Goal: Information Seeking & Learning: Learn about a topic

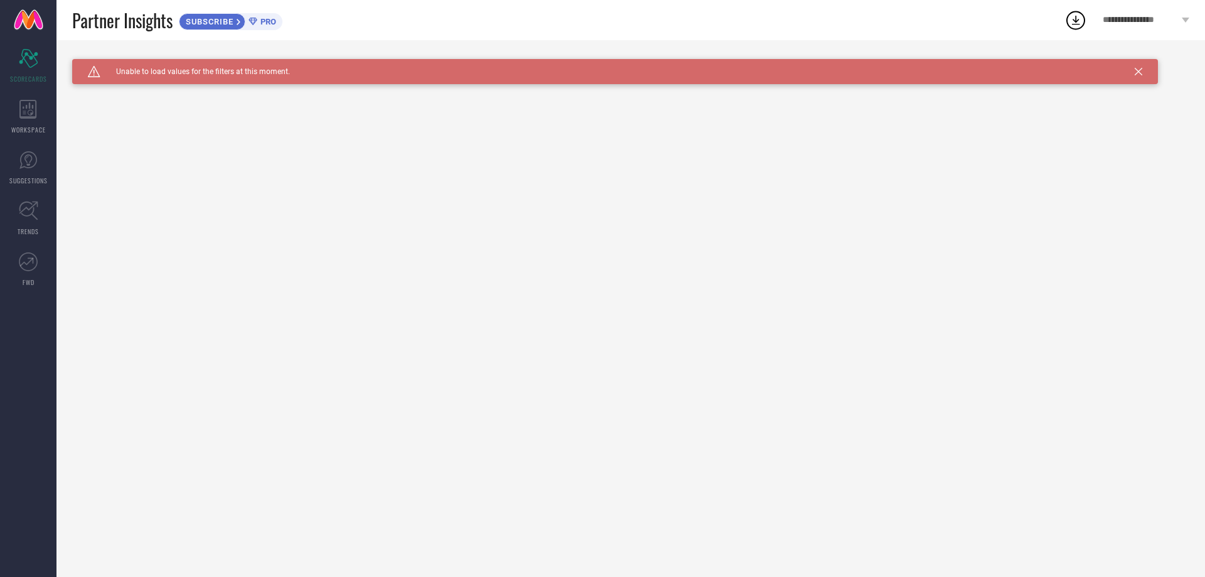
click at [1140, 69] on icon at bounding box center [1139, 72] width 8 height 8
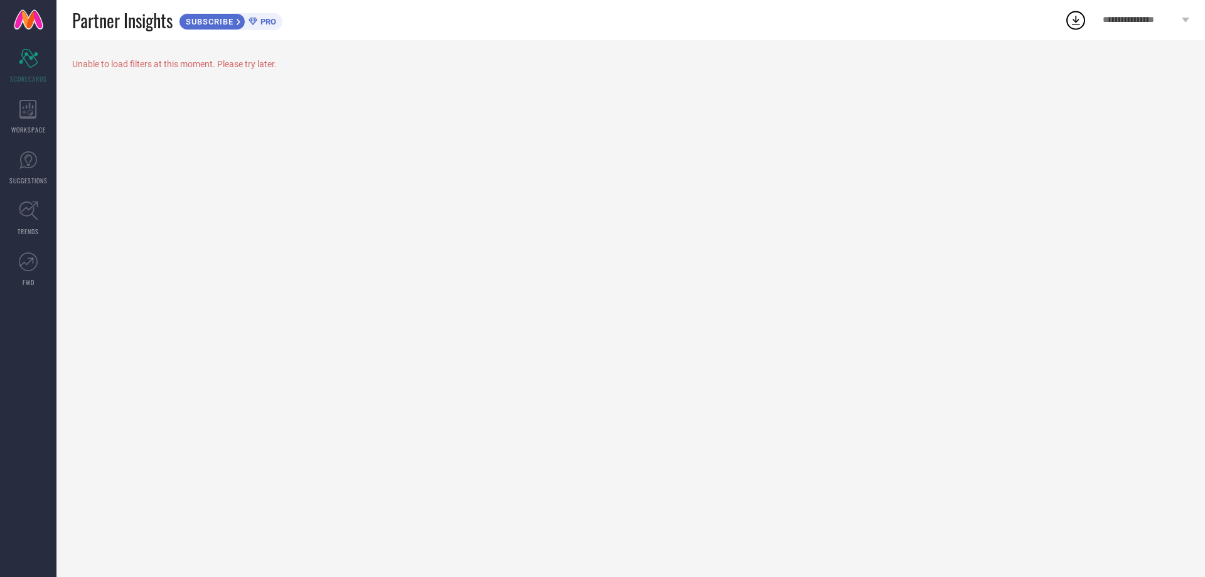
click at [1073, 19] on icon at bounding box center [1075, 20] width 23 height 23
click at [1101, 117] on span "View All Downloads" at bounding box center [1091, 115] width 65 height 10
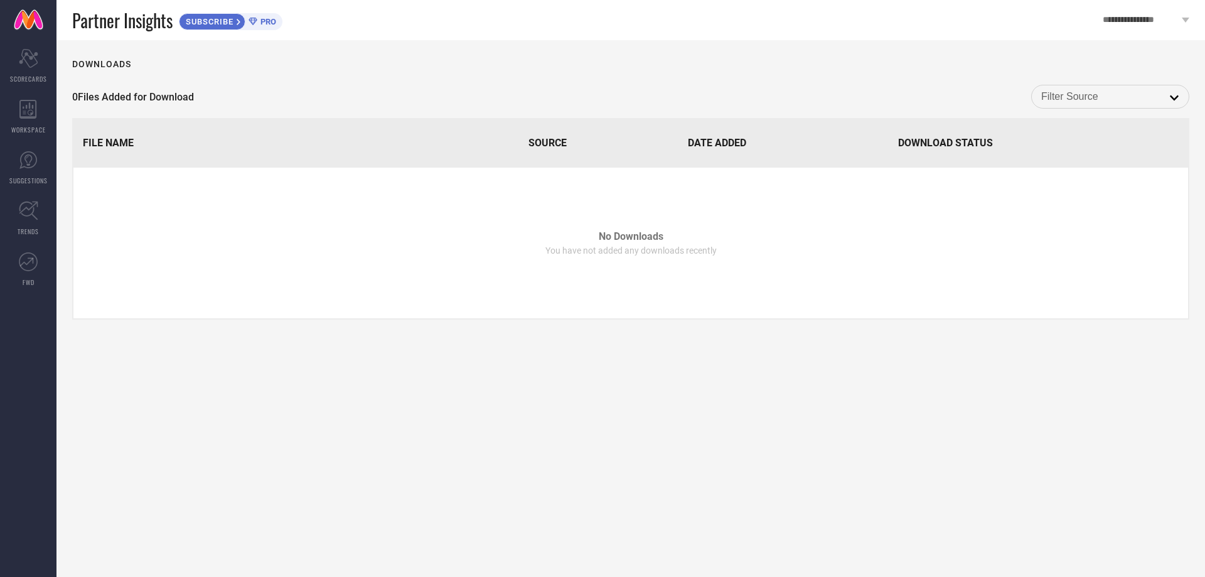
click at [1119, 102] on input at bounding box center [1110, 96] width 138 height 16
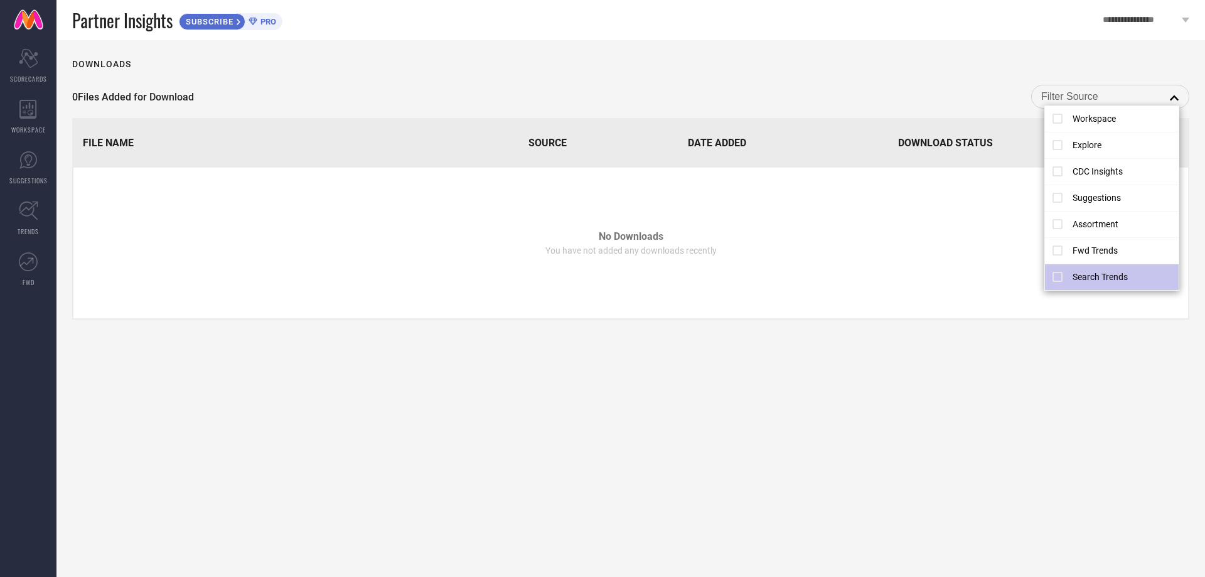
click at [1055, 279] on li "Search Trends" at bounding box center [1112, 277] width 134 height 26
type input "Search Trends"
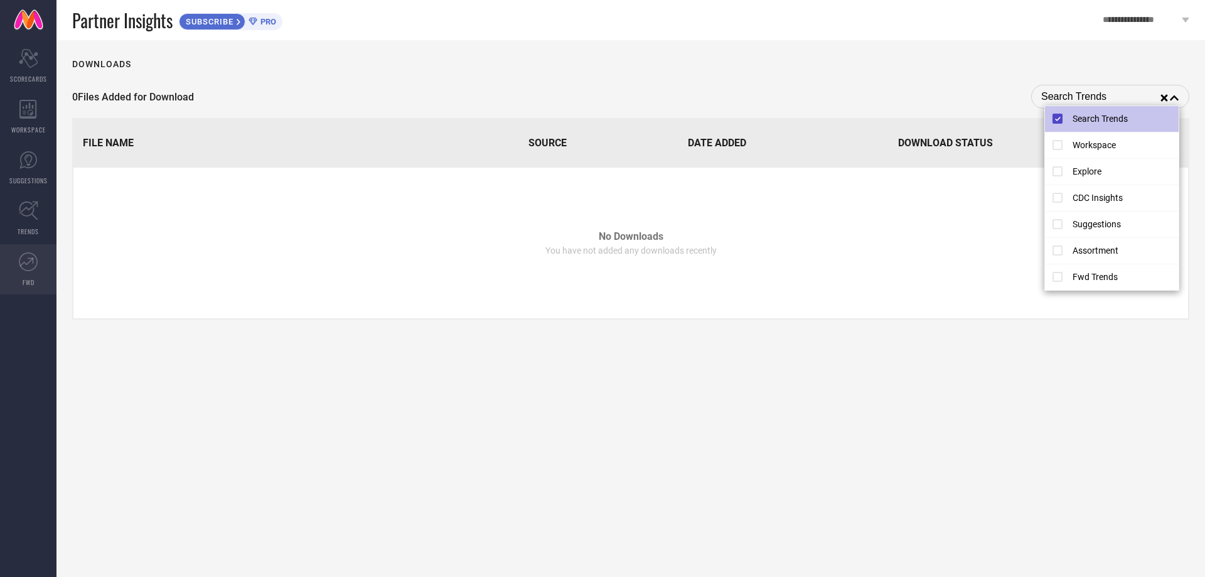
click at [33, 263] on icon at bounding box center [28, 261] width 19 height 19
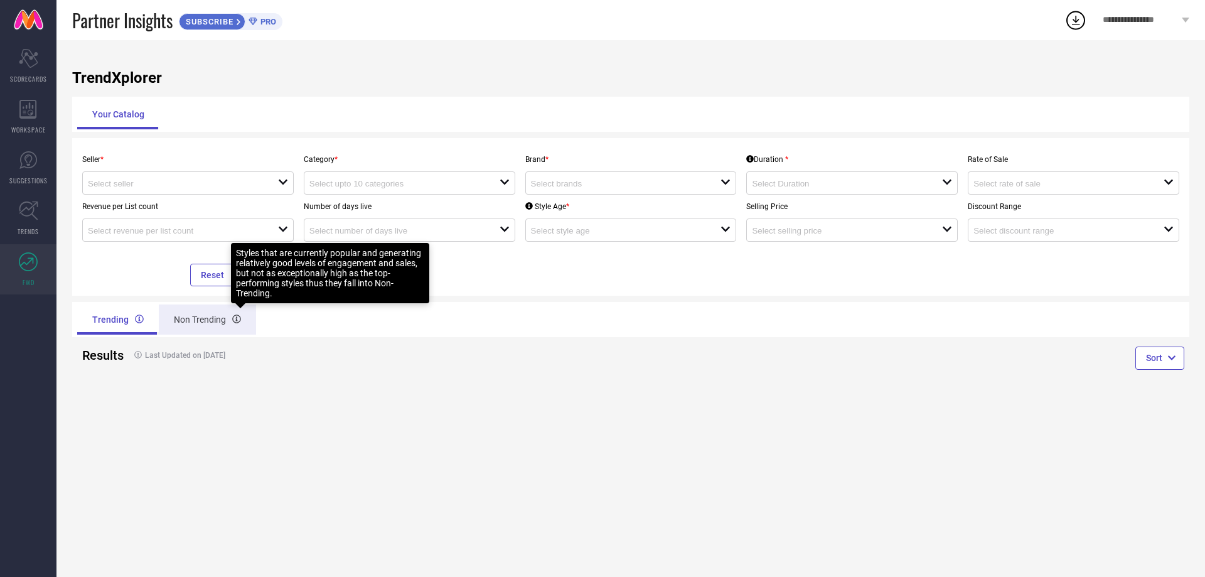
click at [235, 318] on icon at bounding box center [236, 318] width 9 height 9
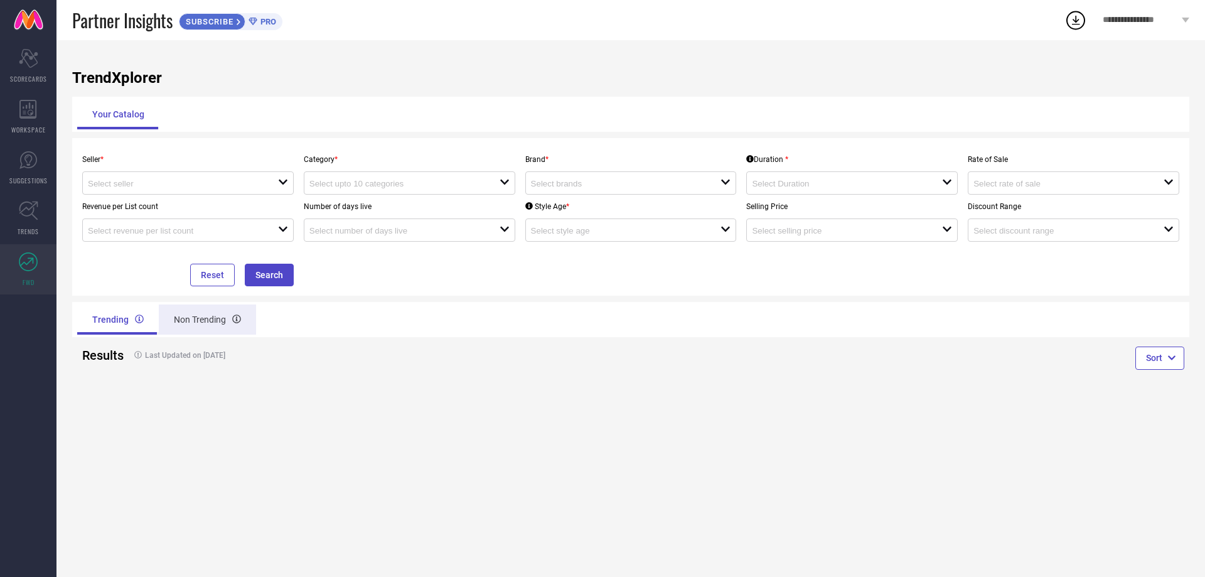
click at [188, 314] on div "Non Trending" at bounding box center [207, 319] width 97 height 30
click at [123, 321] on div "Trending" at bounding box center [116, 319] width 79 height 30
click at [234, 179] on input at bounding box center [173, 183] width 171 height 9
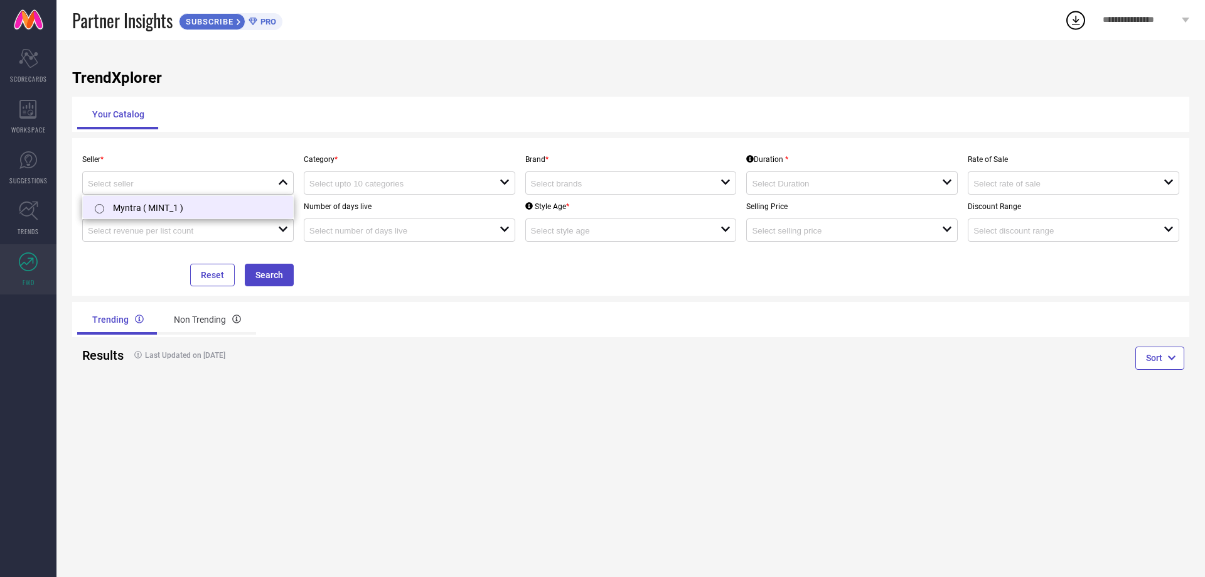
click at [217, 204] on li "Myntra ( MINT_1 )" at bounding box center [188, 207] width 210 height 23
type input "Myntra ( MINT_1 )"
click at [356, 175] on div "open" at bounding box center [409, 182] width 211 height 23
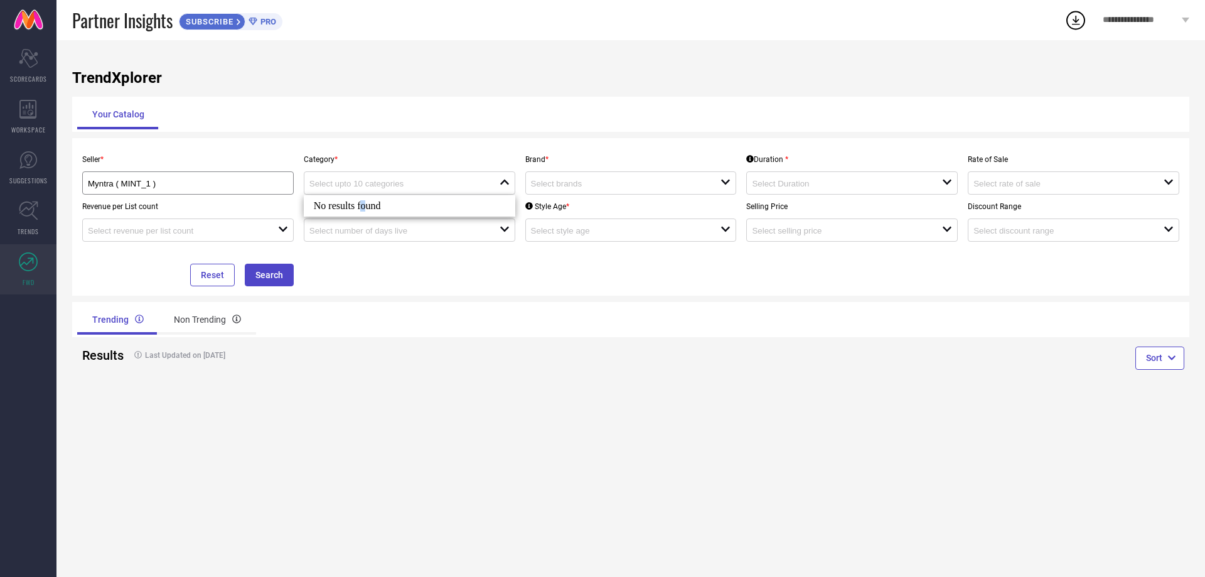
click at [365, 210] on div "No results found" at bounding box center [409, 205] width 211 height 21
click at [513, 184] on div "close" at bounding box center [409, 182] width 211 height 23
click at [584, 186] on input at bounding box center [616, 183] width 171 height 9
click at [576, 201] on div "No results found" at bounding box center [630, 205] width 211 height 21
click at [663, 179] on div at bounding box center [626, 183] width 190 height 12
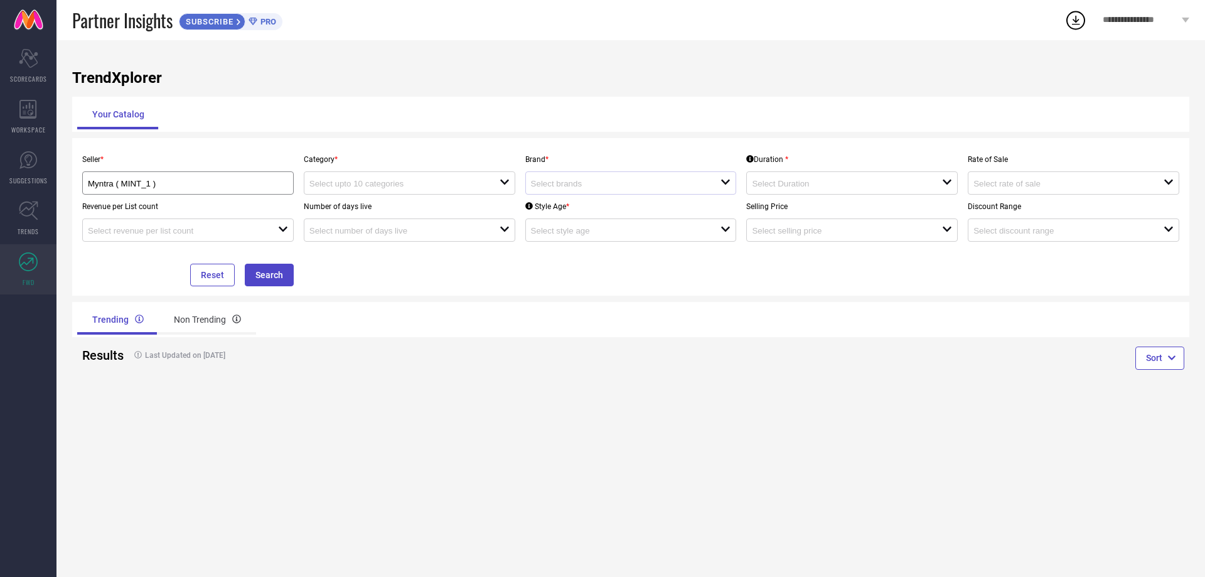
click at [663, 178] on div at bounding box center [626, 183] width 190 height 12
click at [353, 181] on input at bounding box center [394, 183] width 171 height 9
click at [446, 185] on input at bounding box center [394, 183] width 171 height 9
type input "women [PERSON_NAME]"
click at [434, 181] on input at bounding box center [394, 183] width 171 height 9
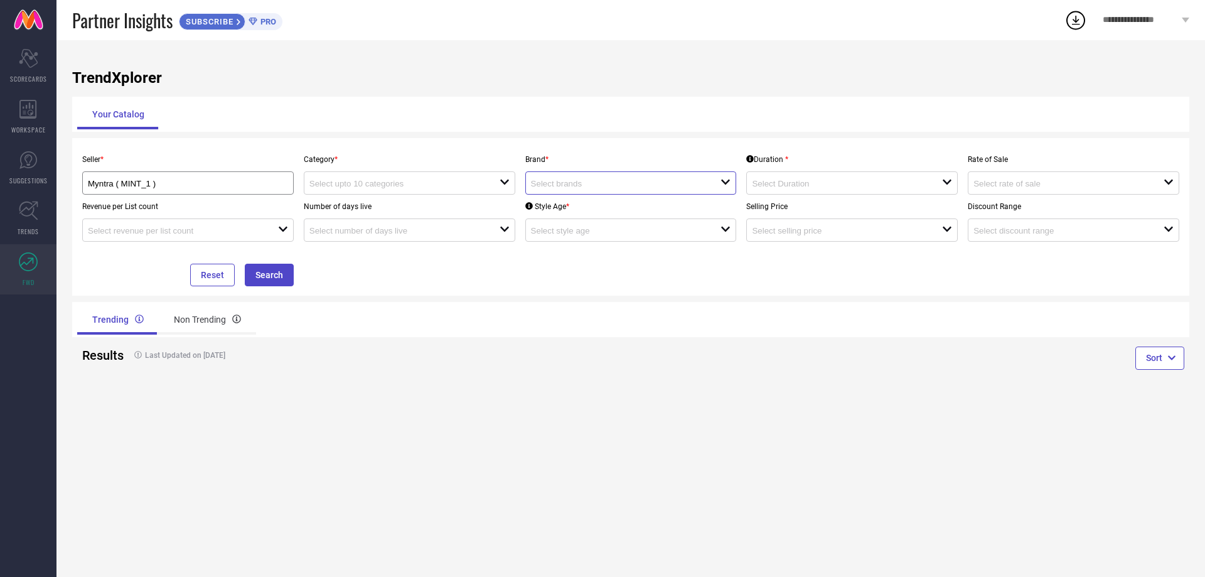
click at [604, 188] on input at bounding box center [616, 183] width 171 height 9
type input "vilgi"
click at [793, 189] on div at bounding box center [847, 183] width 190 height 12
click at [675, 339] on div "Sort" at bounding box center [910, 360] width 559 height 46
click at [213, 270] on button "Reset" at bounding box center [212, 275] width 45 height 23
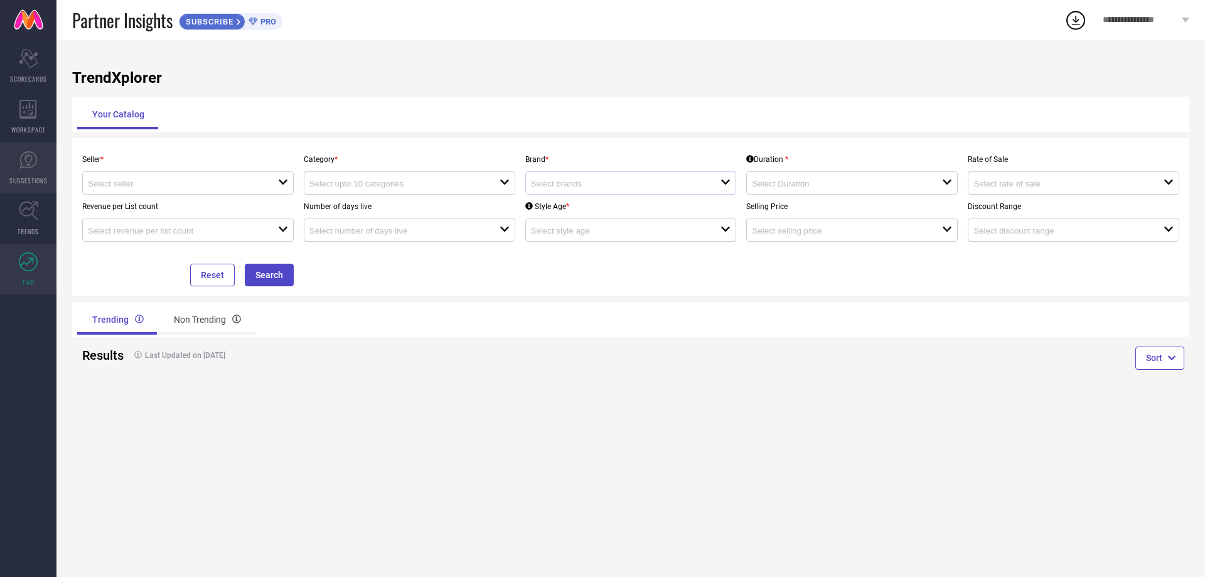
click at [25, 168] on icon at bounding box center [28, 160] width 19 height 19
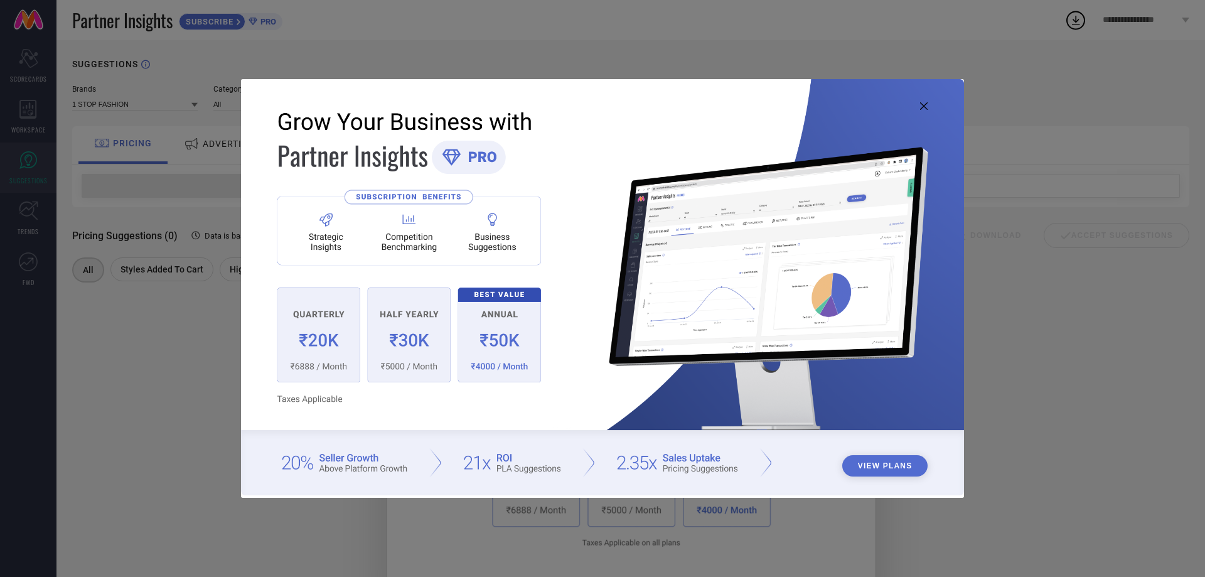
click at [885, 461] on button "View Plans" at bounding box center [885, 465] width 86 height 21
click at [924, 104] on icon at bounding box center [924, 106] width 8 height 8
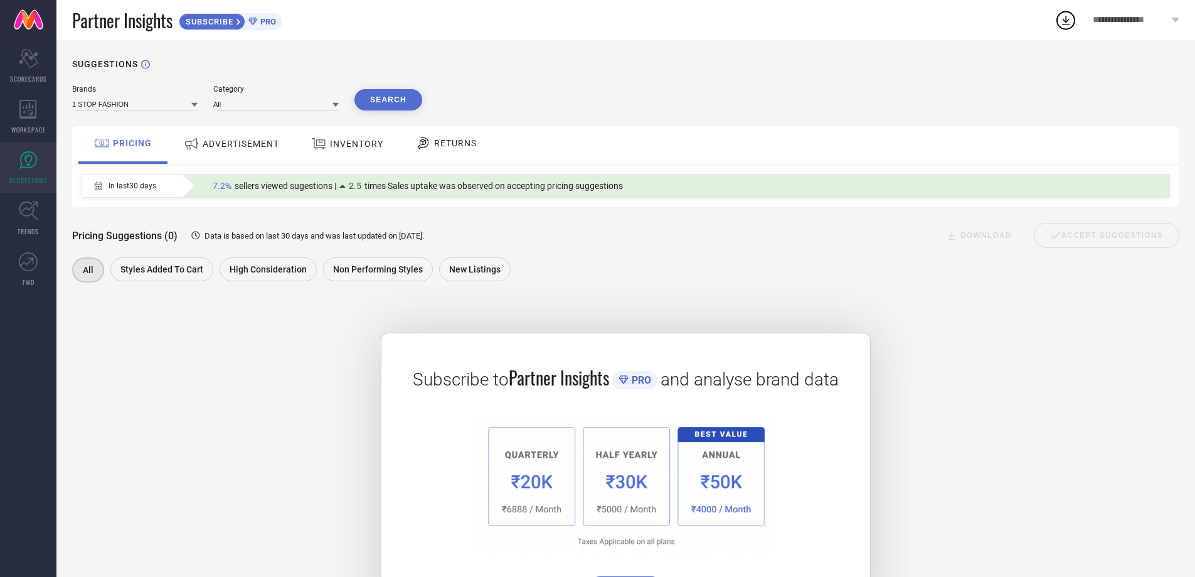
click at [245, 148] on span "ADVERTISEMENT" at bounding box center [241, 144] width 77 height 10
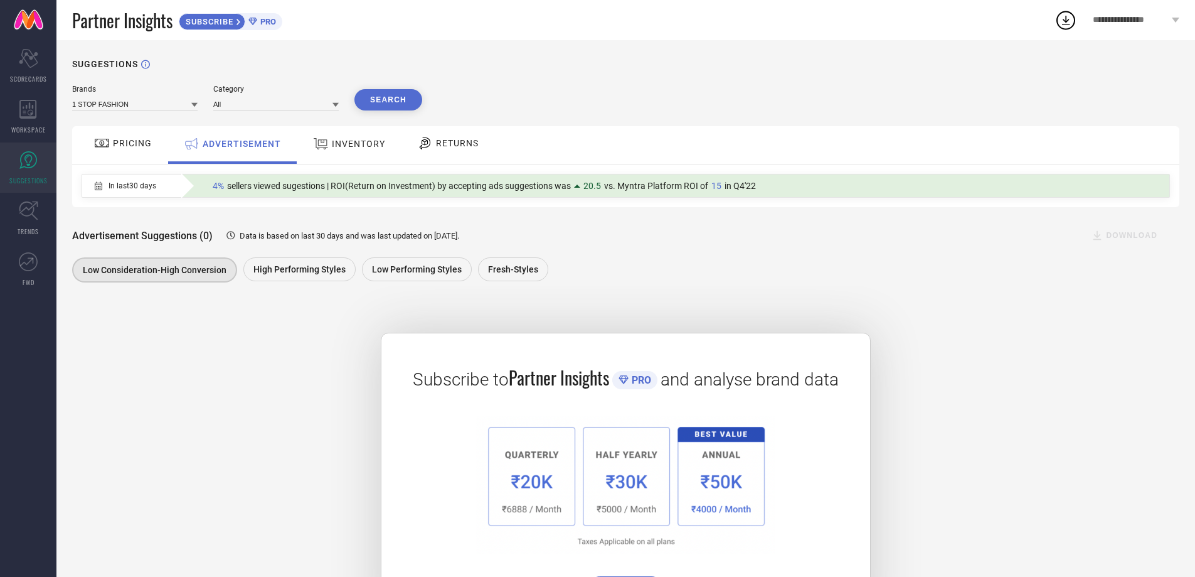
click at [314, 143] on icon at bounding box center [321, 144] width 16 height 16
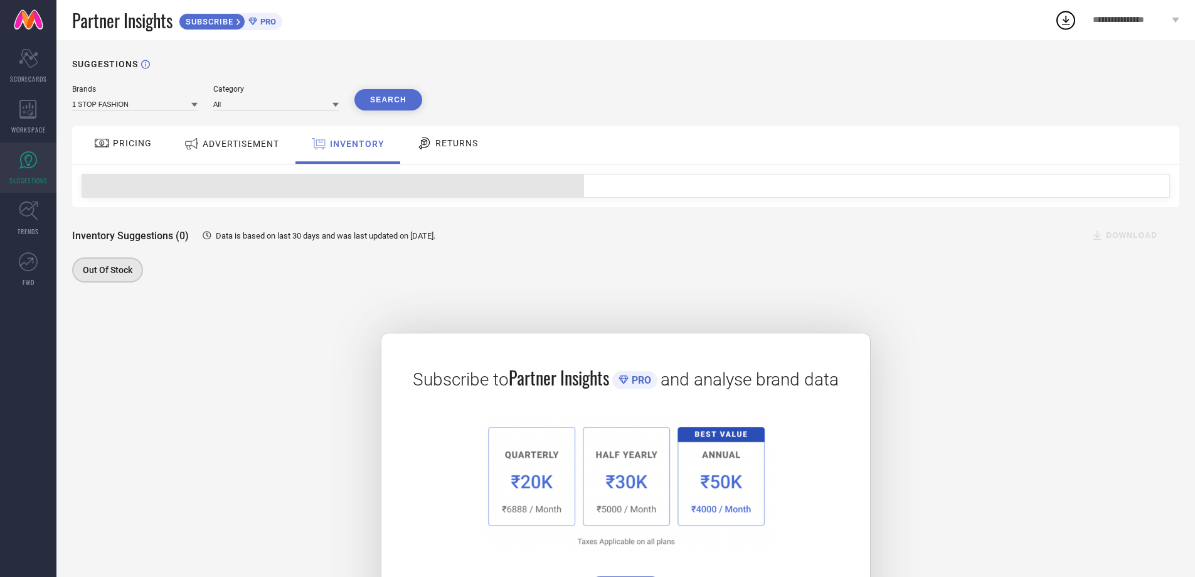
click at [456, 143] on span "RETURNS" at bounding box center [457, 143] width 43 height 10
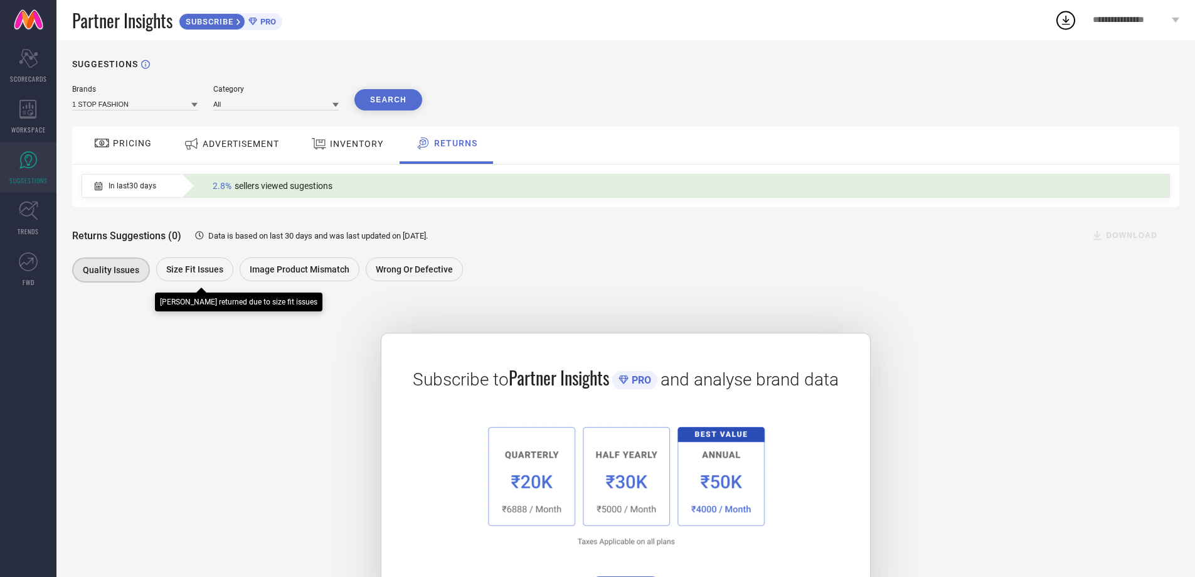
click at [195, 270] on span "Size fit issues" at bounding box center [194, 269] width 57 height 10
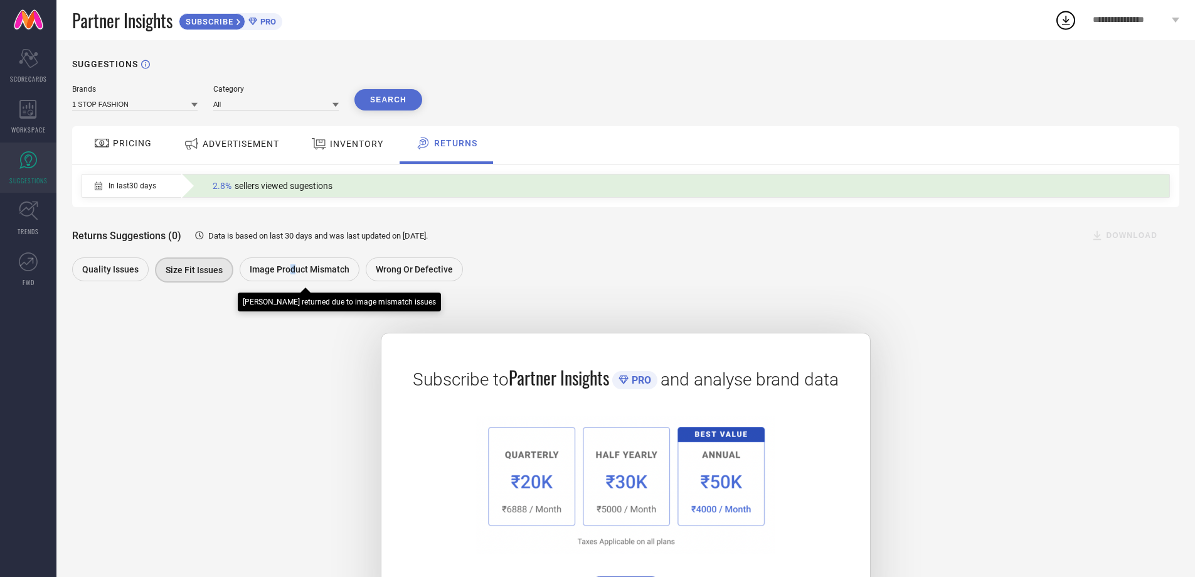
click at [291, 261] on div "Image product mismatch" at bounding box center [300, 269] width 120 height 24
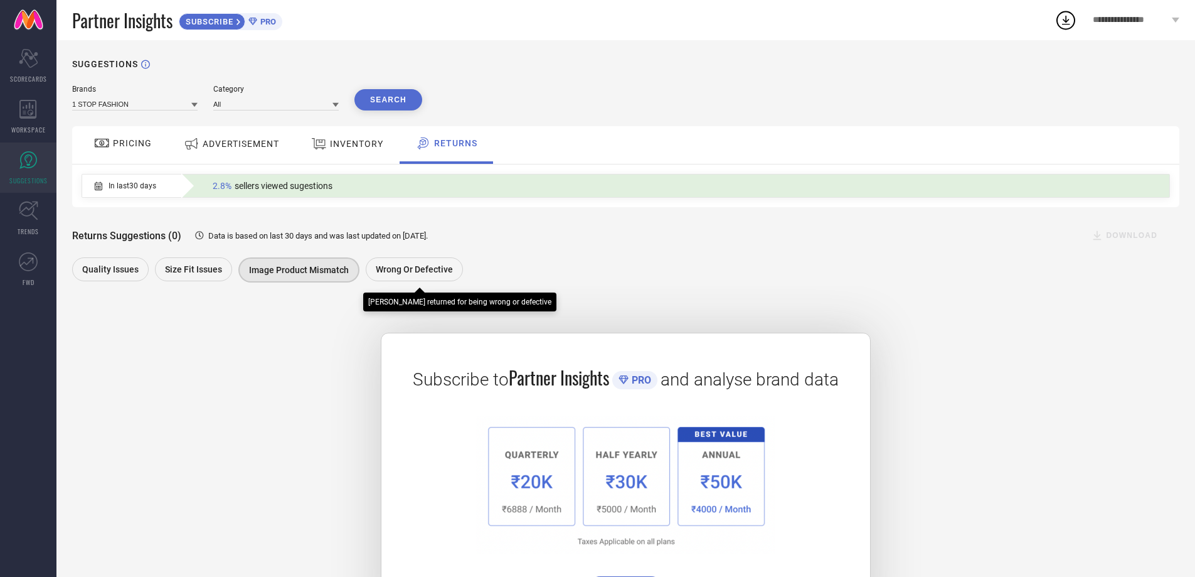
click at [414, 272] on span "Wrong or Defective" at bounding box center [414, 269] width 77 height 10
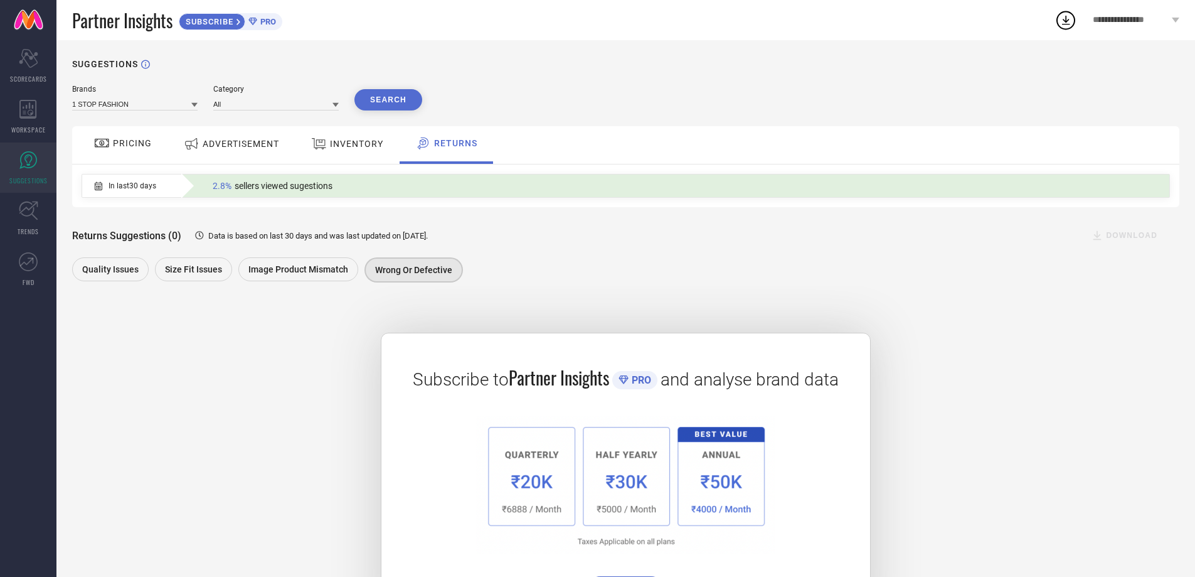
click at [857, 247] on div "Returns Suggestions (0) Data is based on last 30 days and was last updated on […" at bounding box center [626, 235] width 1108 height 25
click at [336, 147] on span "INVENTORY" at bounding box center [356, 144] width 53 height 10
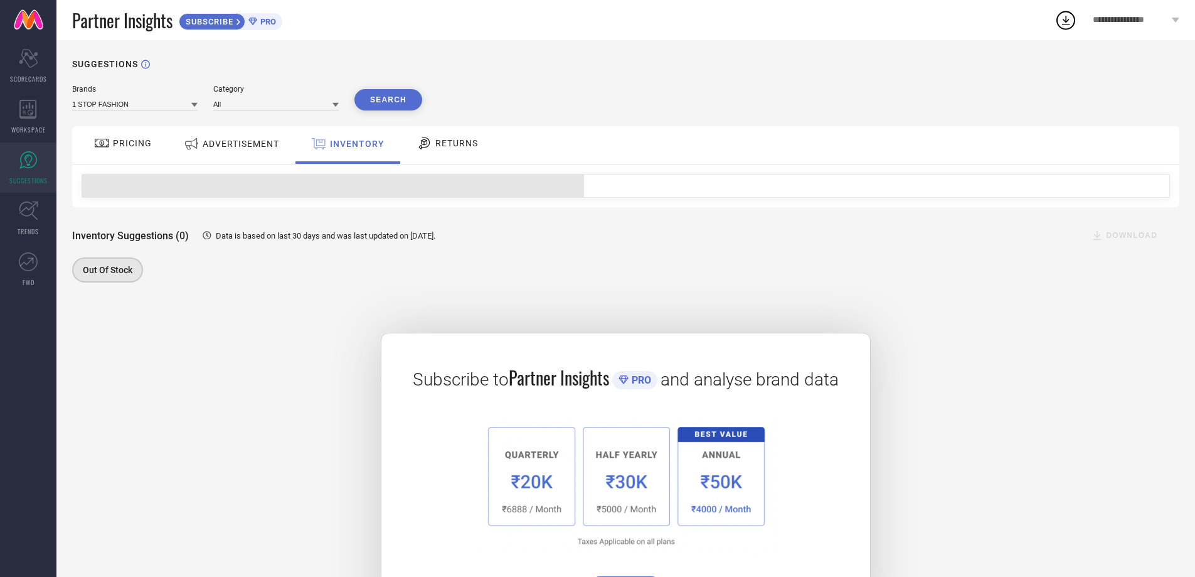
click at [260, 151] on div "ADVERTISEMENT" at bounding box center [232, 143] width 102 height 23
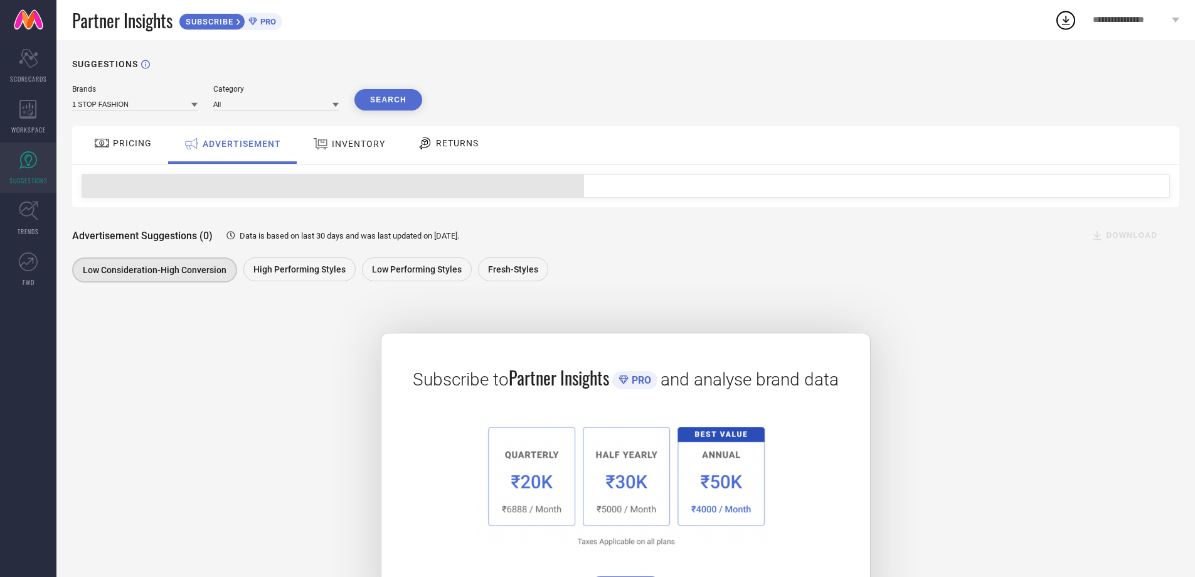
click at [127, 153] on div "PRICING" at bounding box center [123, 142] width 64 height 21
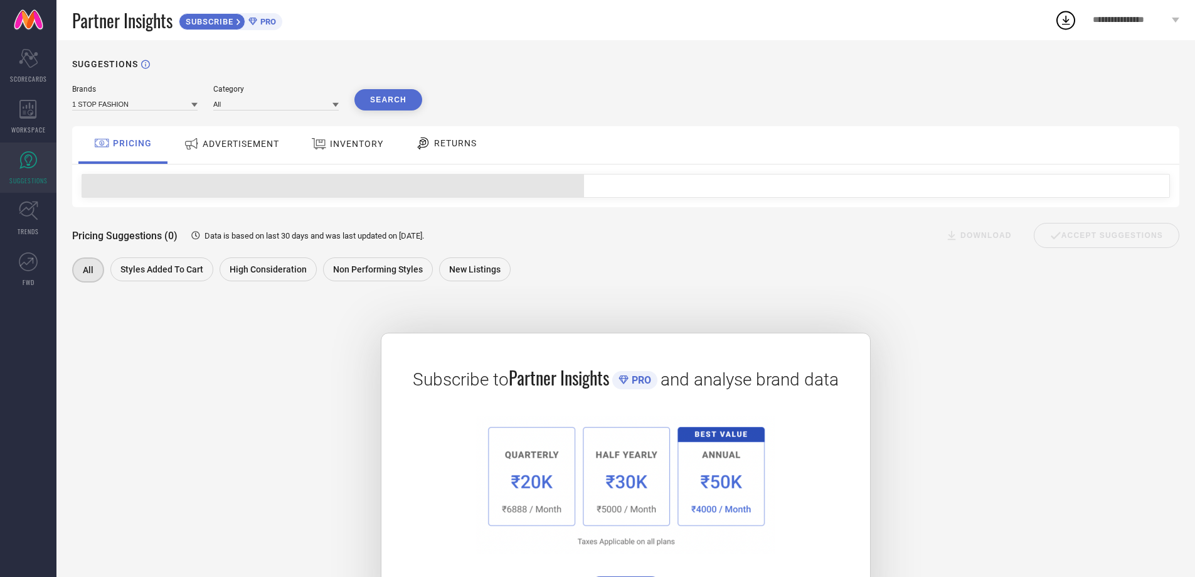
click at [384, 107] on button "Search" at bounding box center [389, 99] width 68 height 21
